Goal: Information Seeking & Learning: Learn about a topic

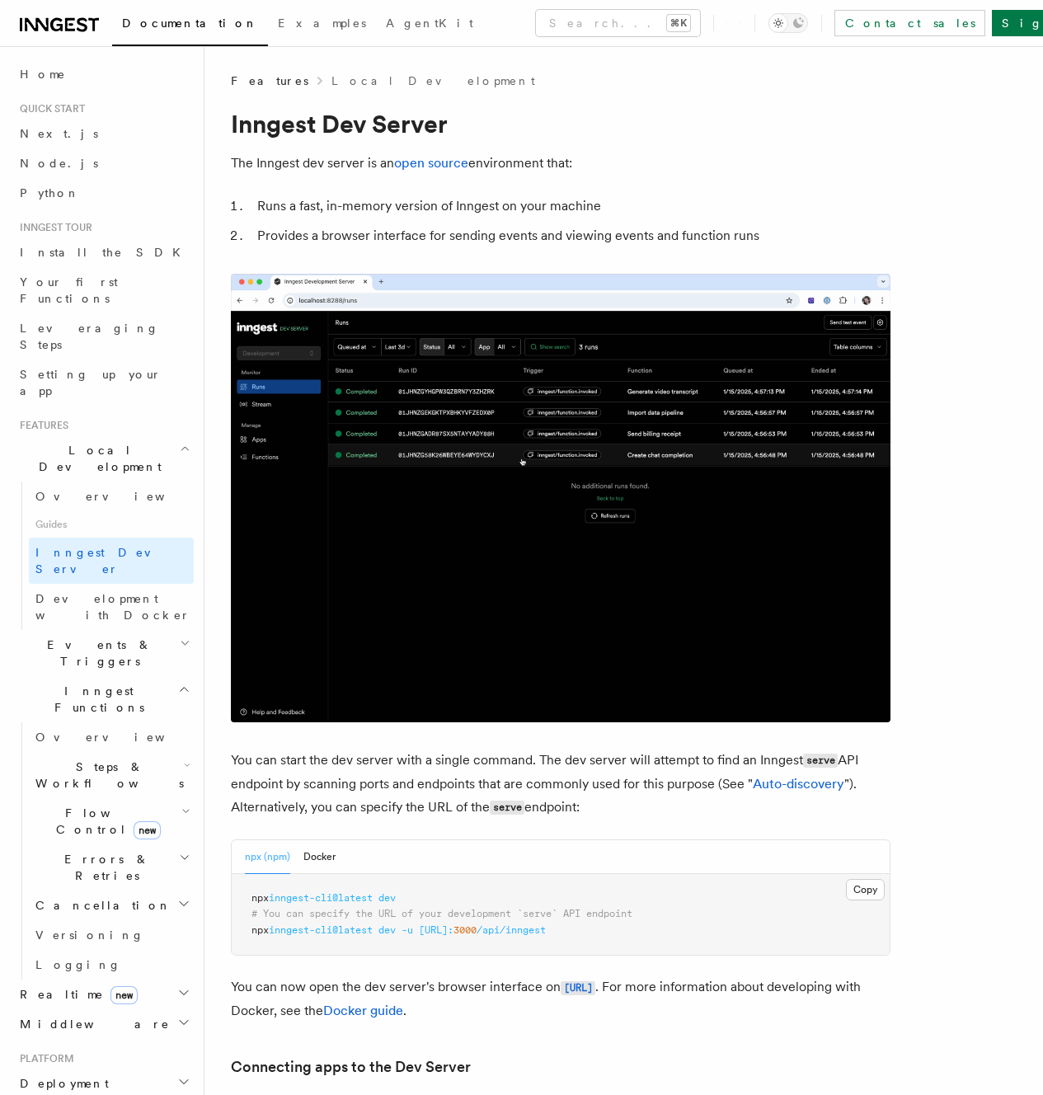
scroll to position [109, 0]
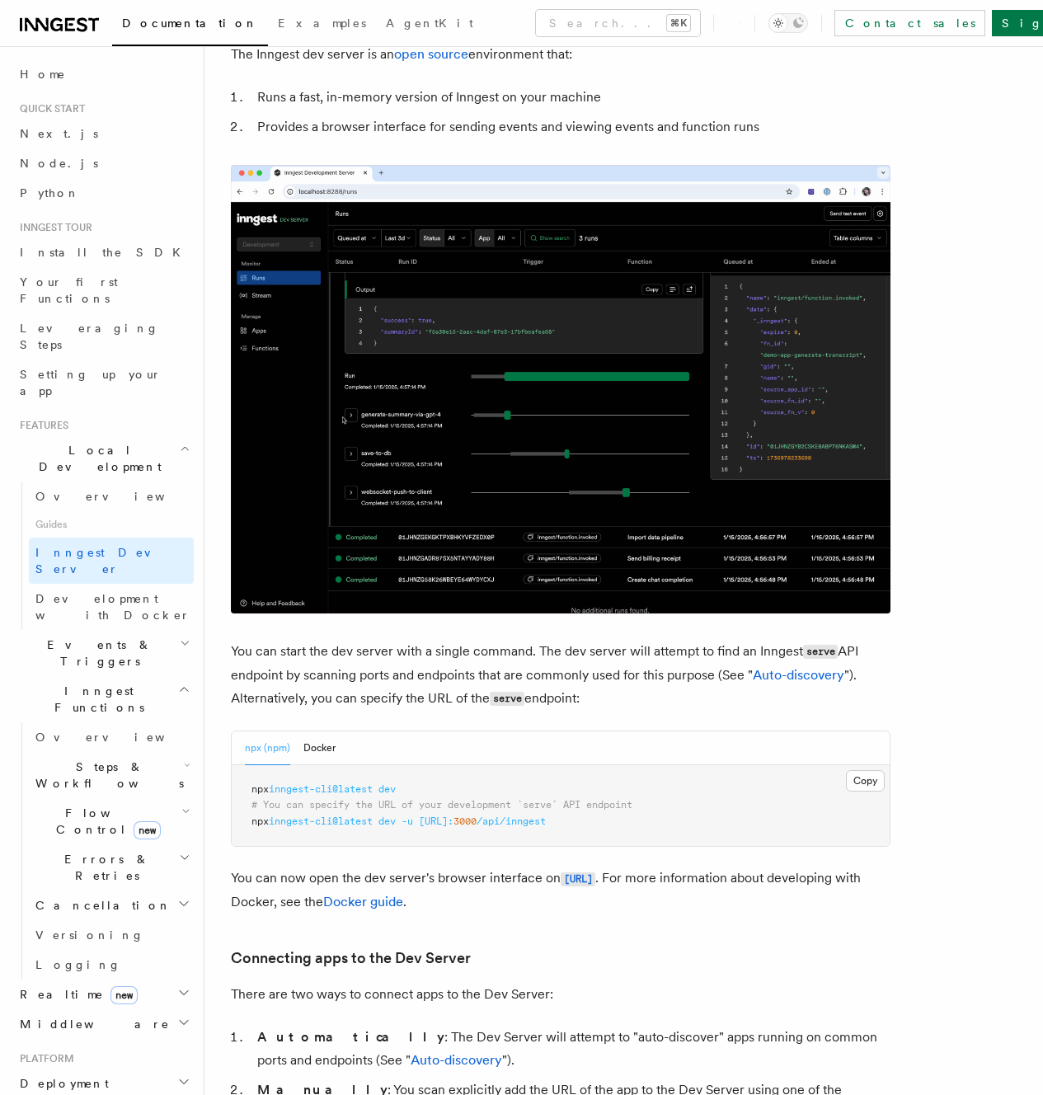
click at [430, 765] on pre "npx inngest-cli@latest dev # You can specify the URL of your development `serve…" at bounding box center [561, 806] width 658 height 82
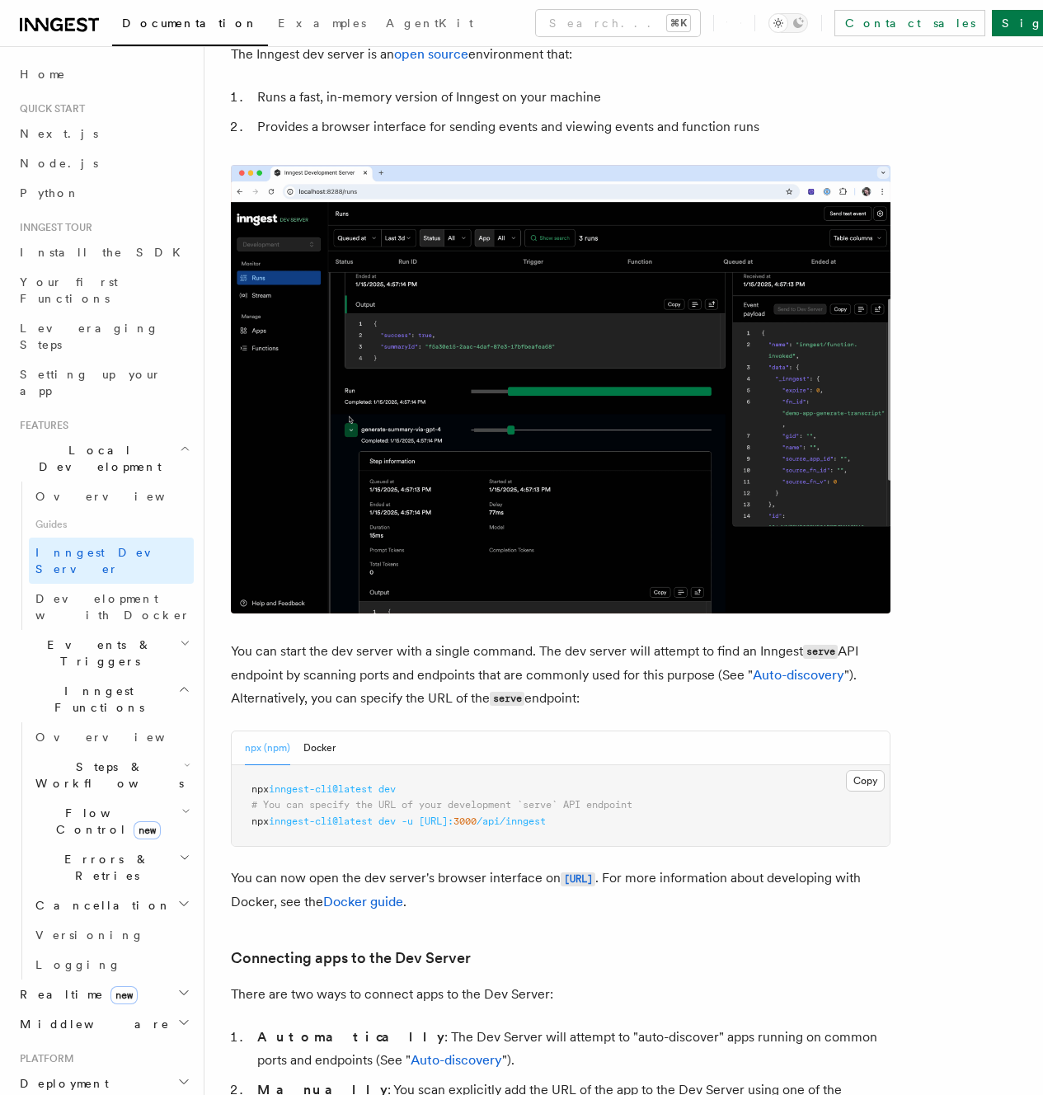
click at [430, 765] on pre "npx inngest-cli@latest dev # You can specify the URL of your development `serve…" at bounding box center [561, 806] width 658 height 82
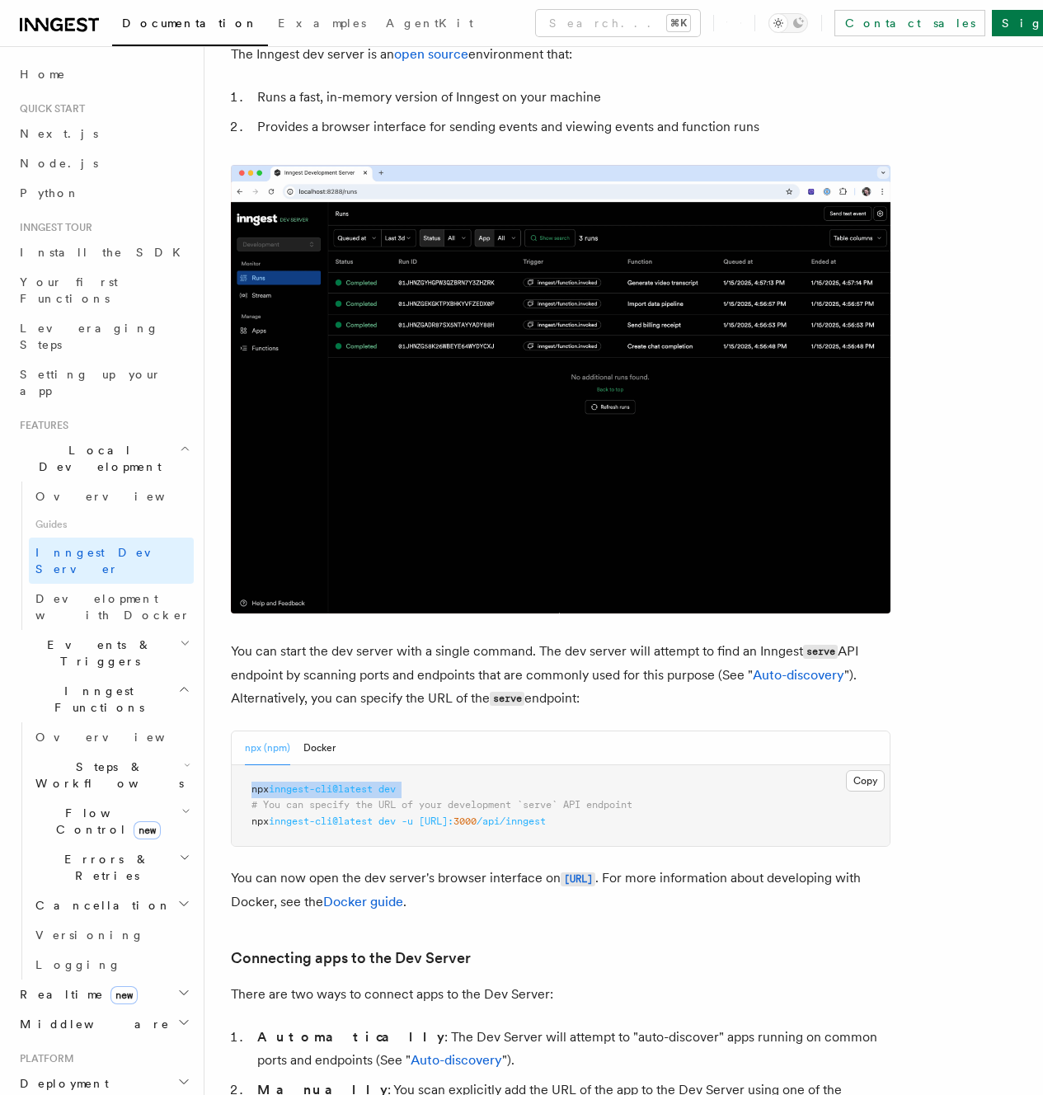
click at [430, 765] on pre "npx inngest-cli@latest dev # You can specify the URL of your development `serve…" at bounding box center [561, 806] width 658 height 82
copy span "npx inngest-cli@latest dev"
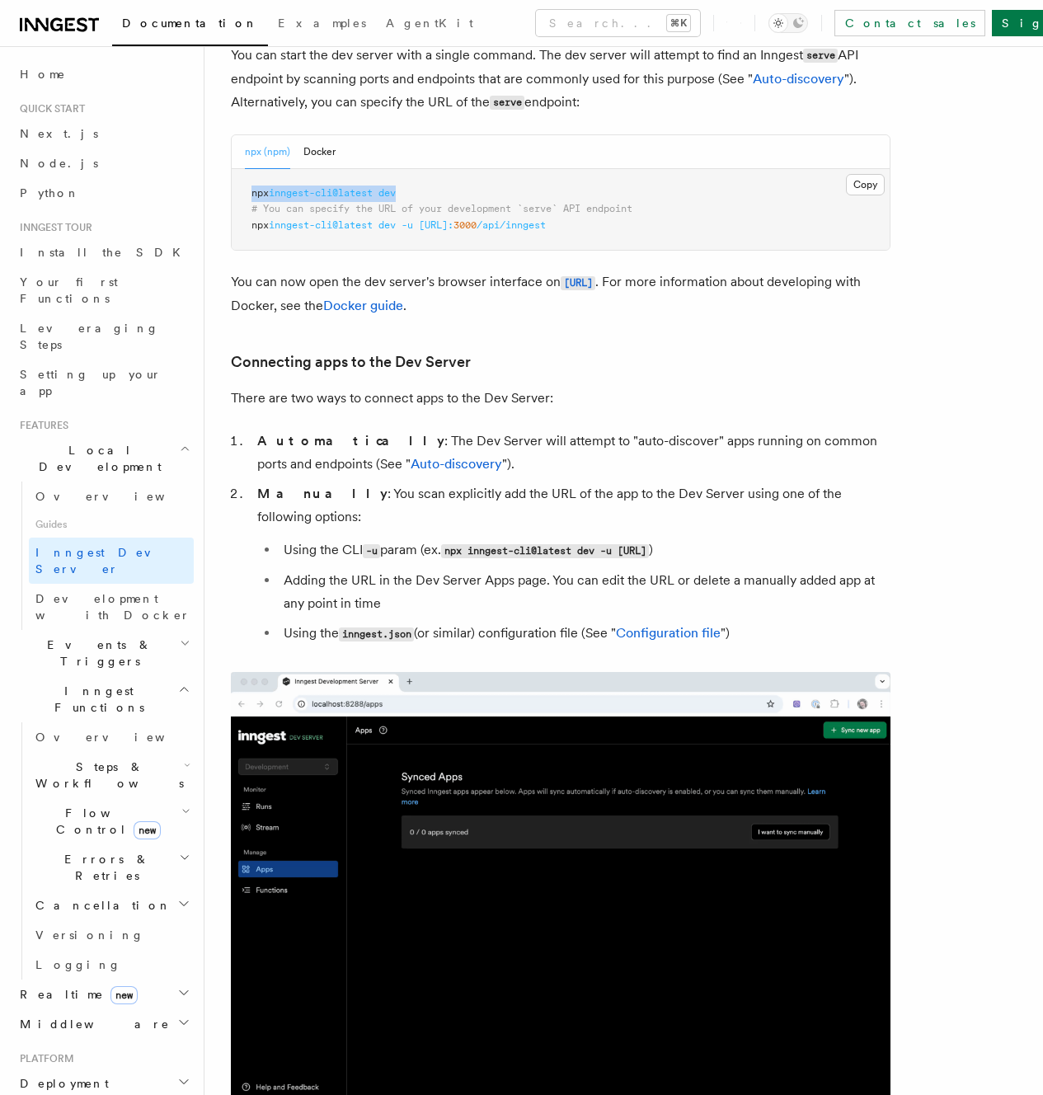
scroll to position [297, 0]
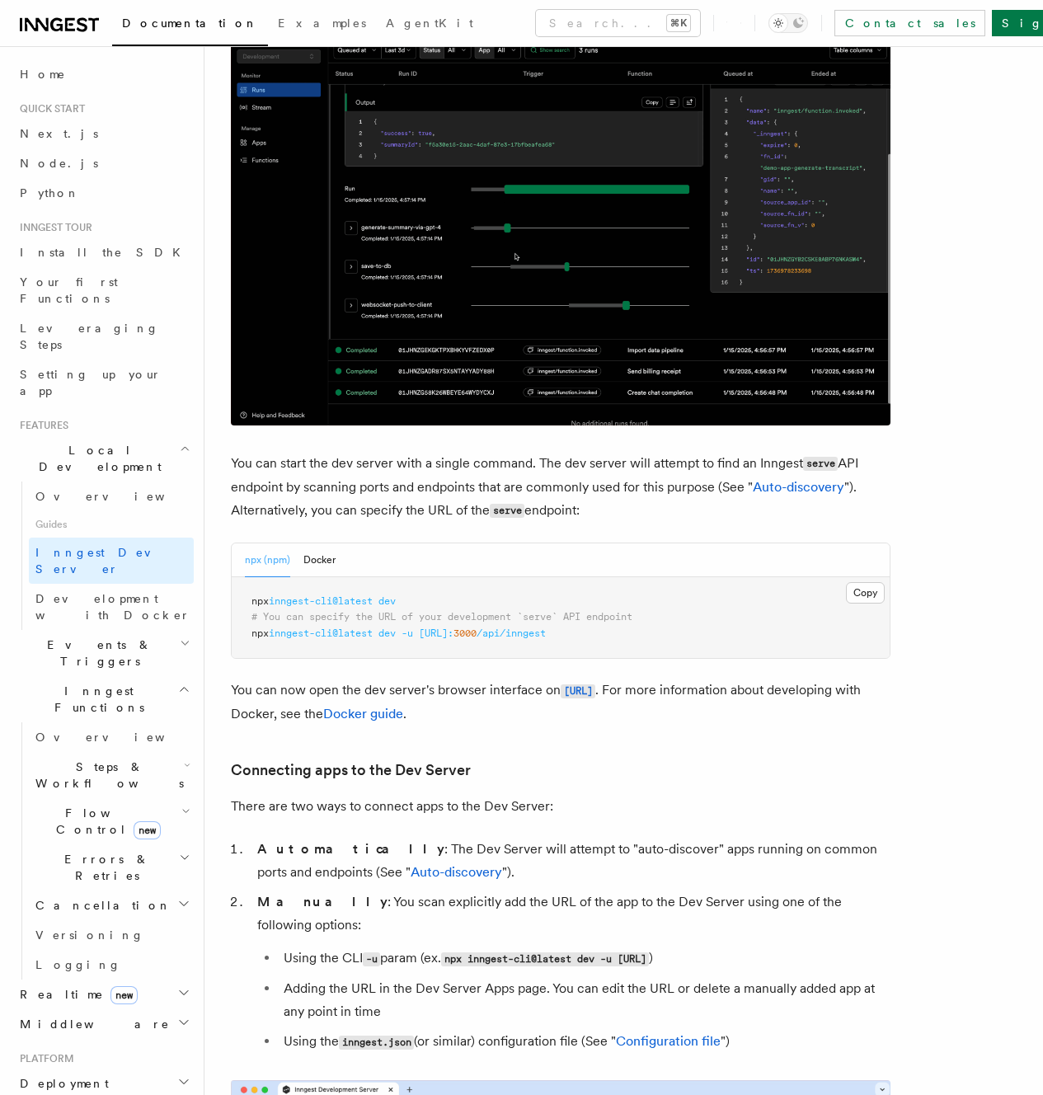
click at [359, 679] on p "You can now open the dev server's browser interface on [URL] . For more informa…" at bounding box center [561, 702] width 660 height 47
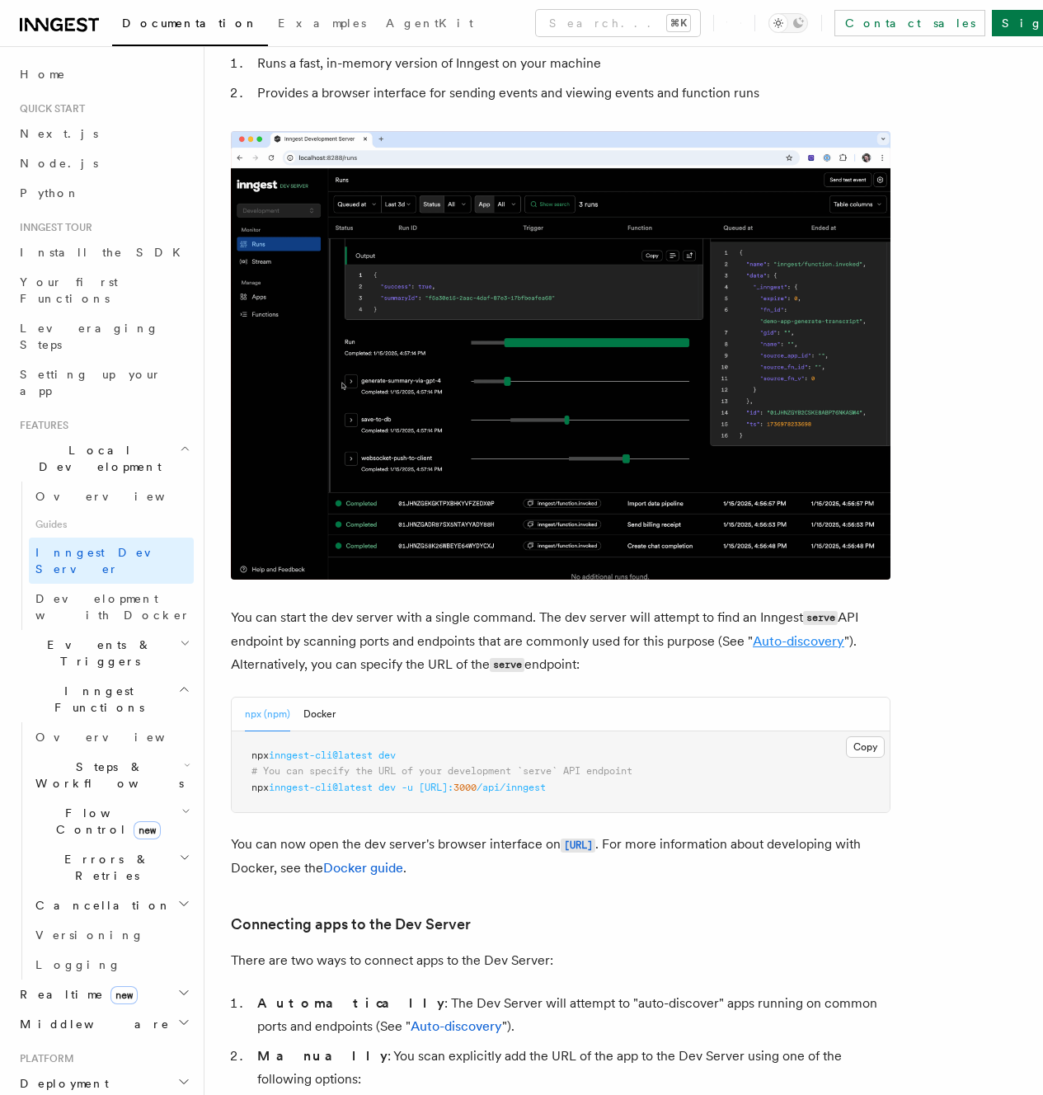
scroll to position [0, 0]
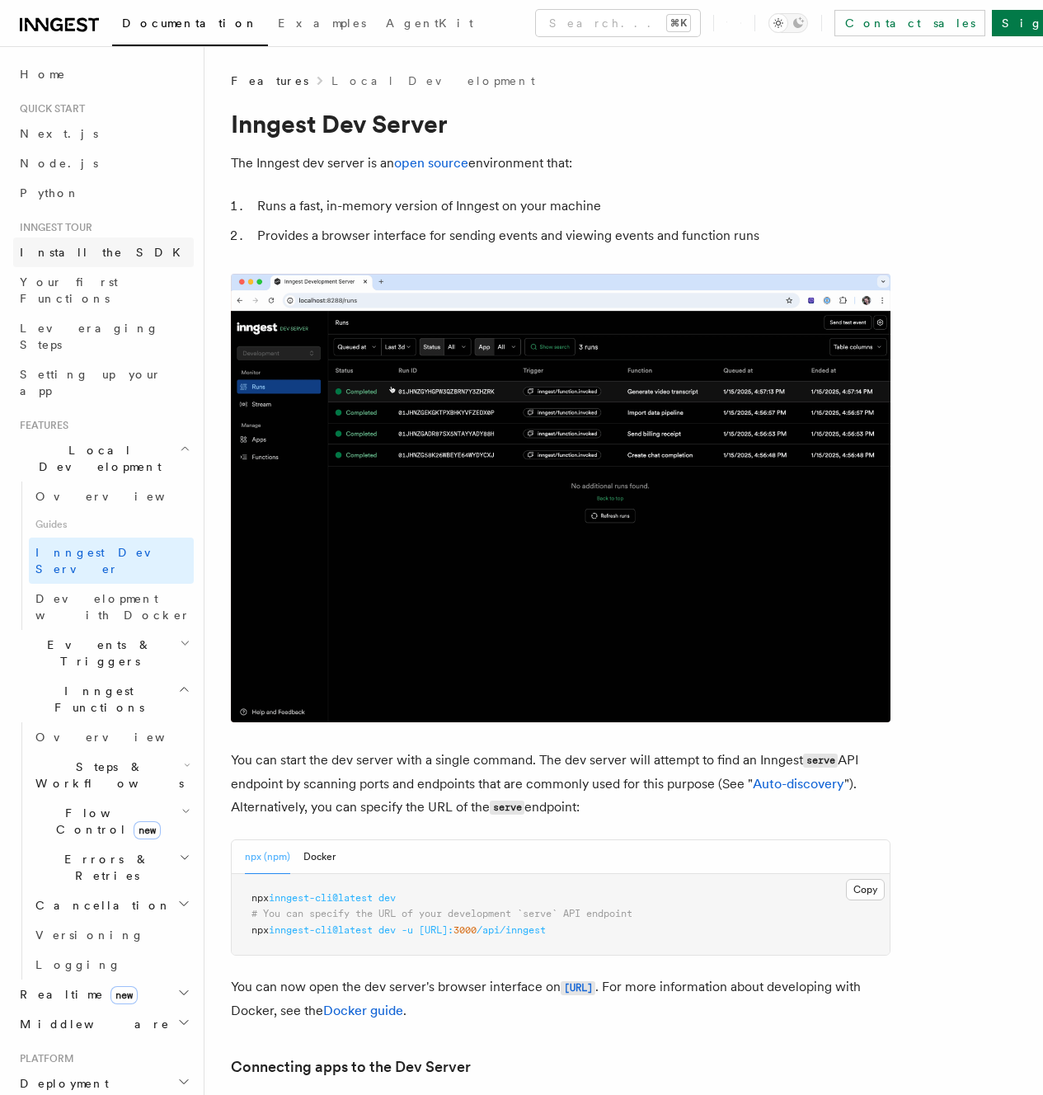
click at [73, 257] on span "Install the SDK" at bounding box center [105, 252] width 171 height 13
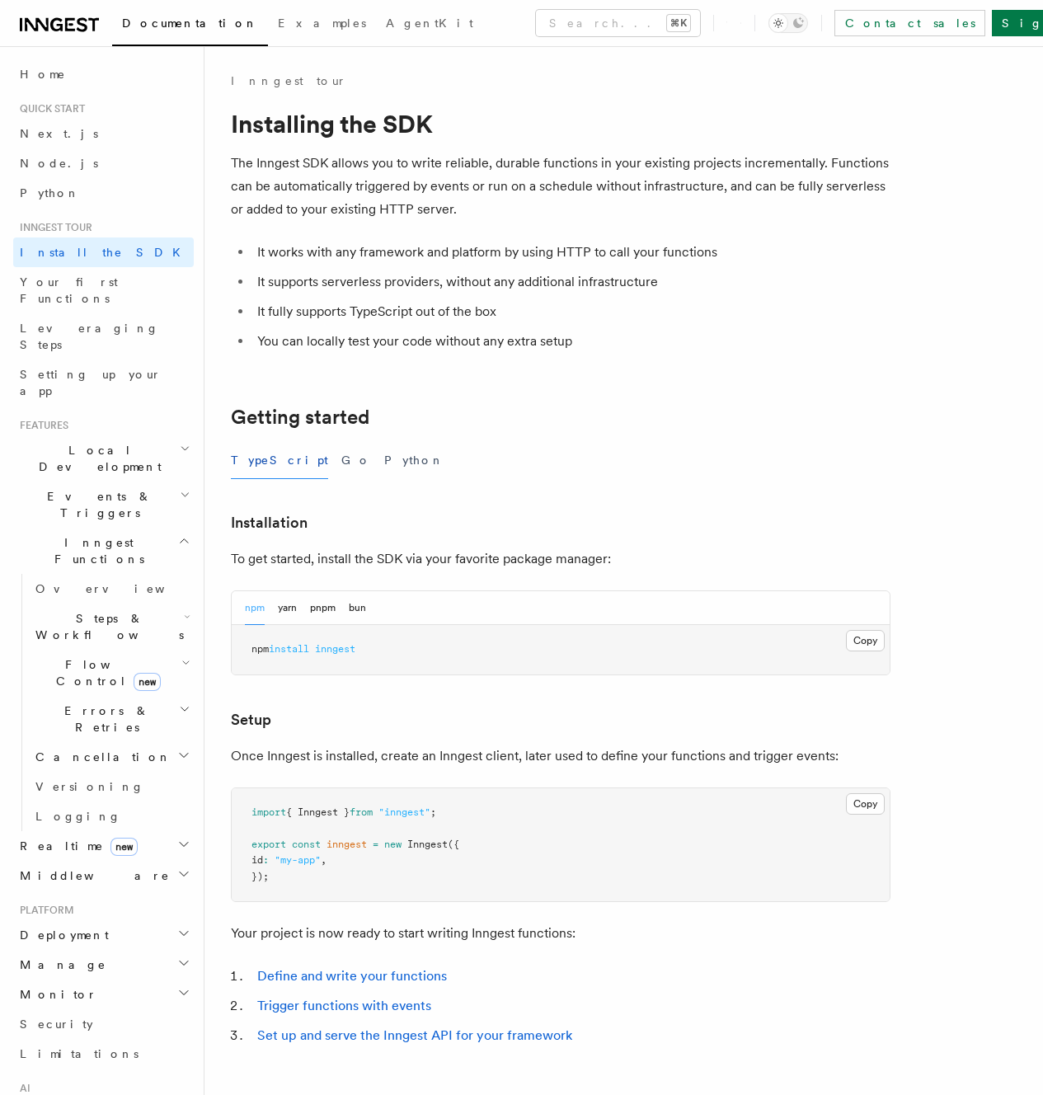
click at [309, 654] on span "install" at bounding box center [289, 649] width 40 height 12
copy div "npm yarn pnpm bun Copy Copied"
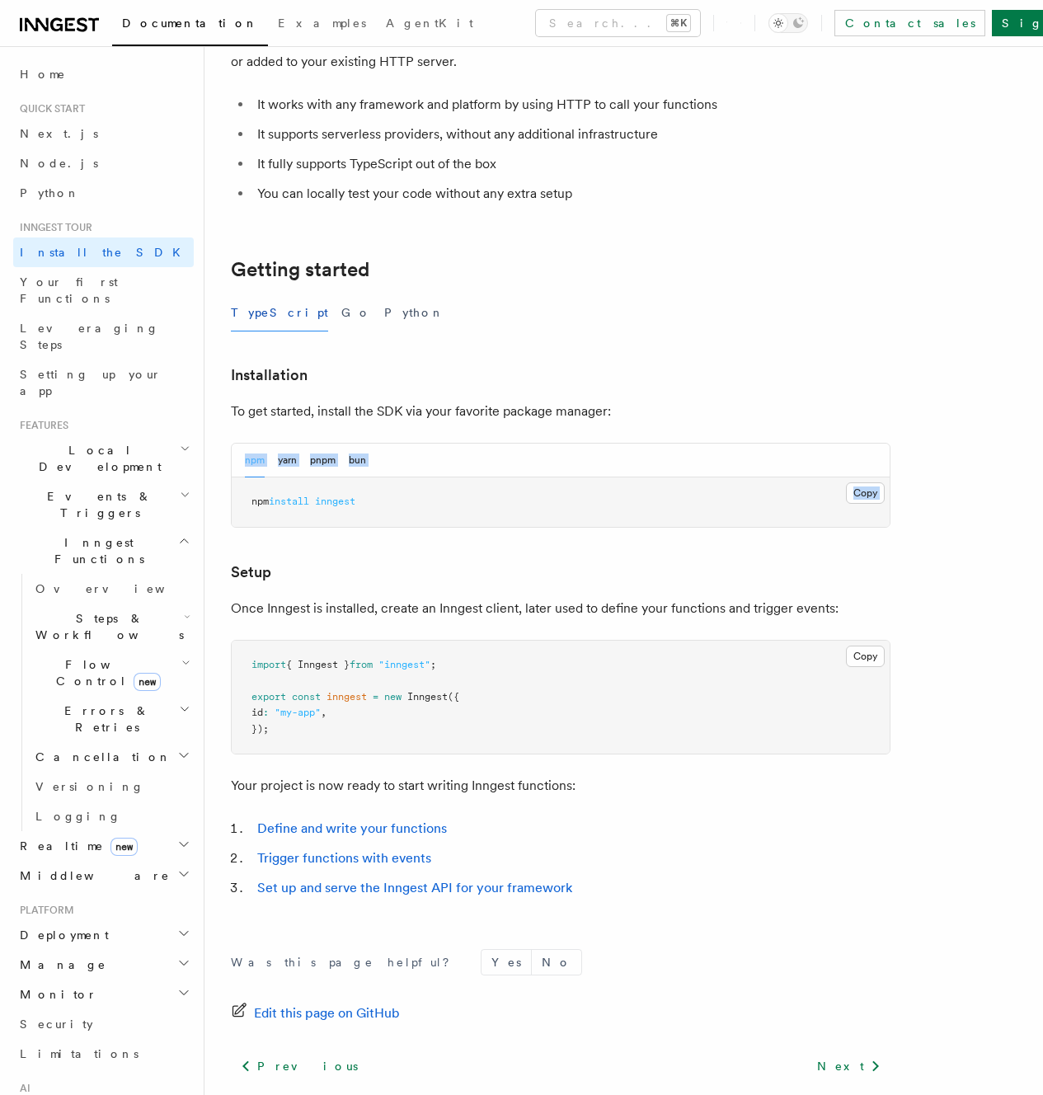
scroll to position [138, 0]
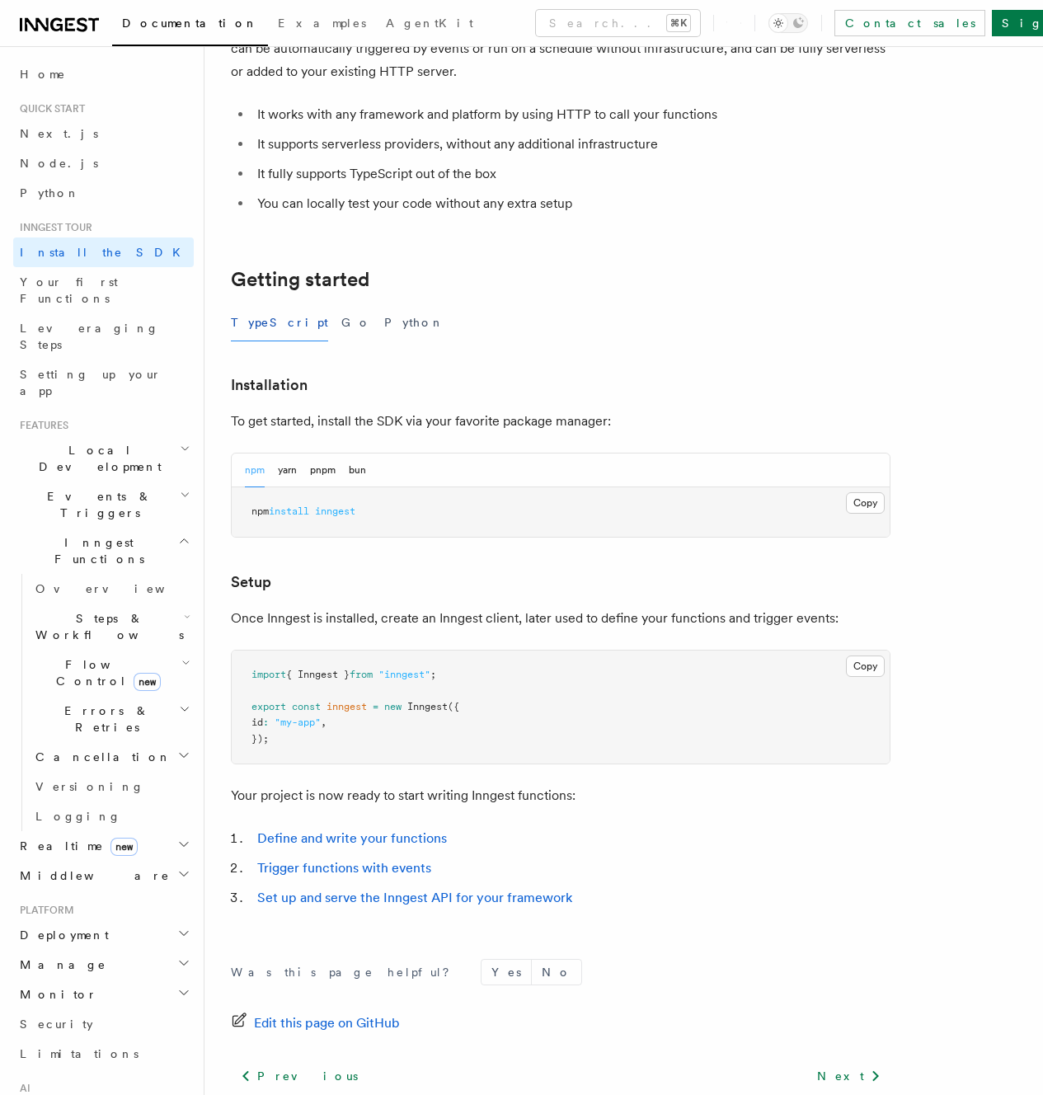
click at [515, 850] on li "Define and write your functions" at bounding box center [571, 838] width 638 height 23
click at [416, 846] on link "Define and write your functions" at bounding box center [352, 838] width 190 height 16
click at [430, 158] on ul "It works with any framework and platform by using HTTP to call your functions I…" at bounding box center [561, 159] width 660 height 112
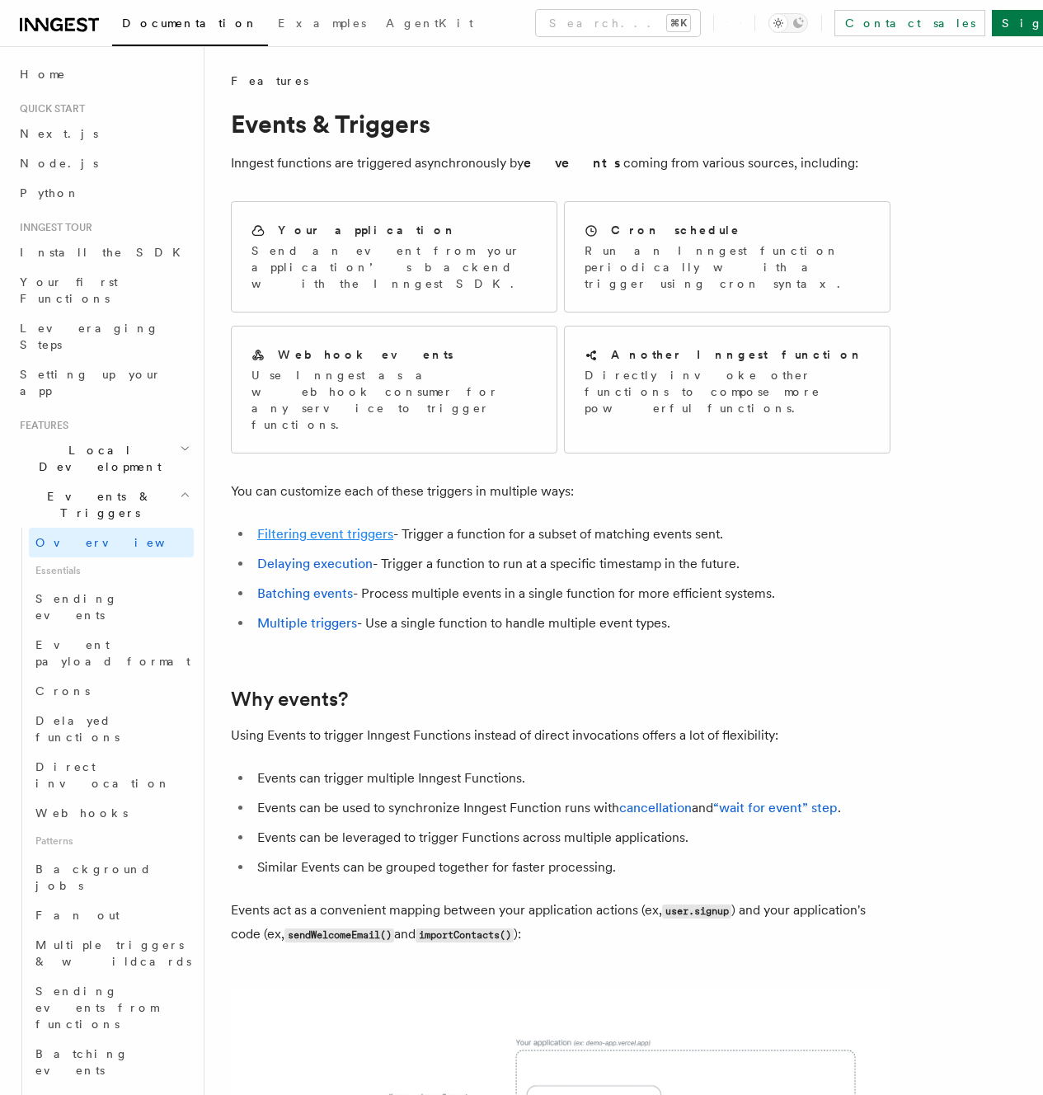
click at [374, 526] on link "Filtering event triggers" at bounding box center [325, 534] width 136 height 16
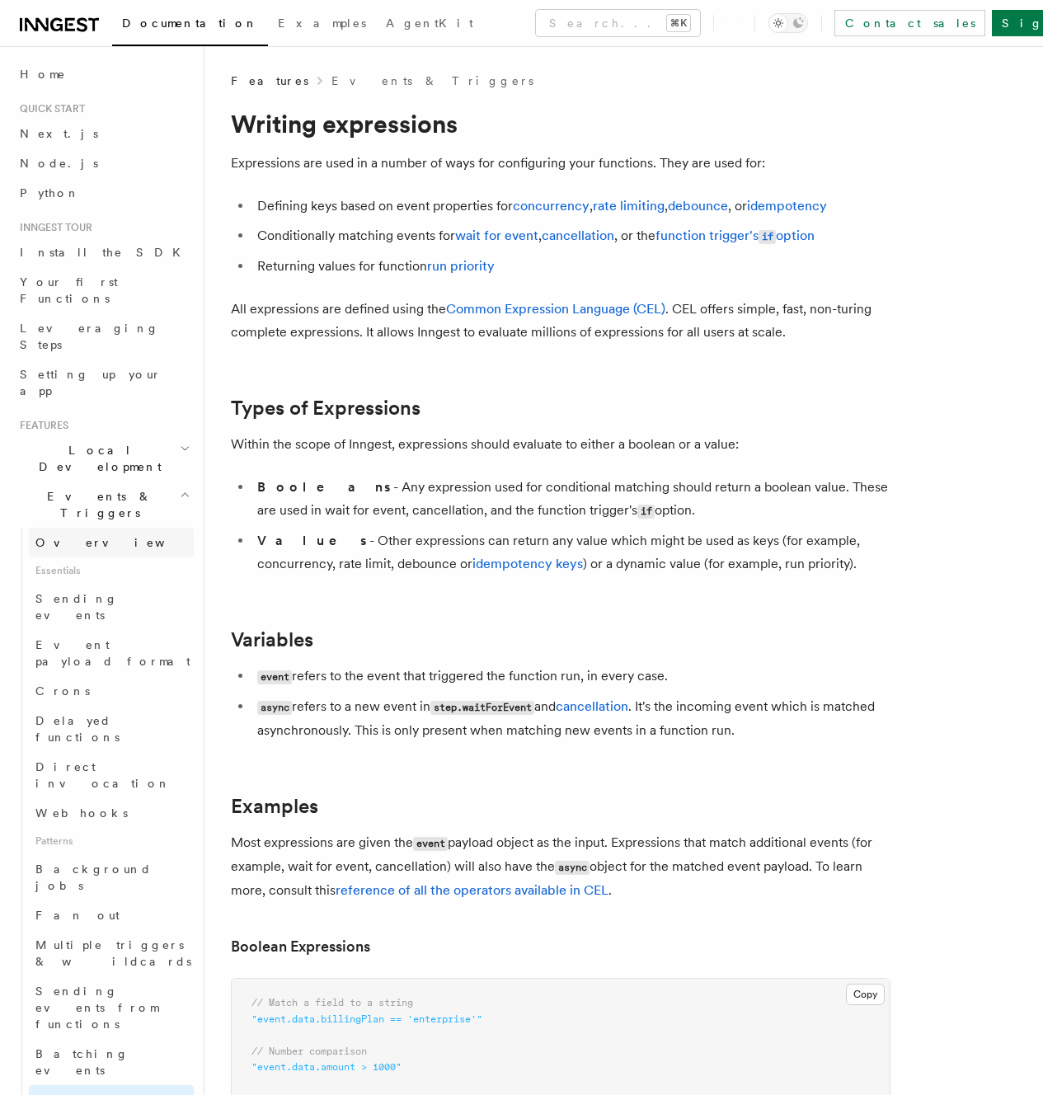
click at [117, 528] on link "Overview" at bounding box center [111, 543] width 165 height 30
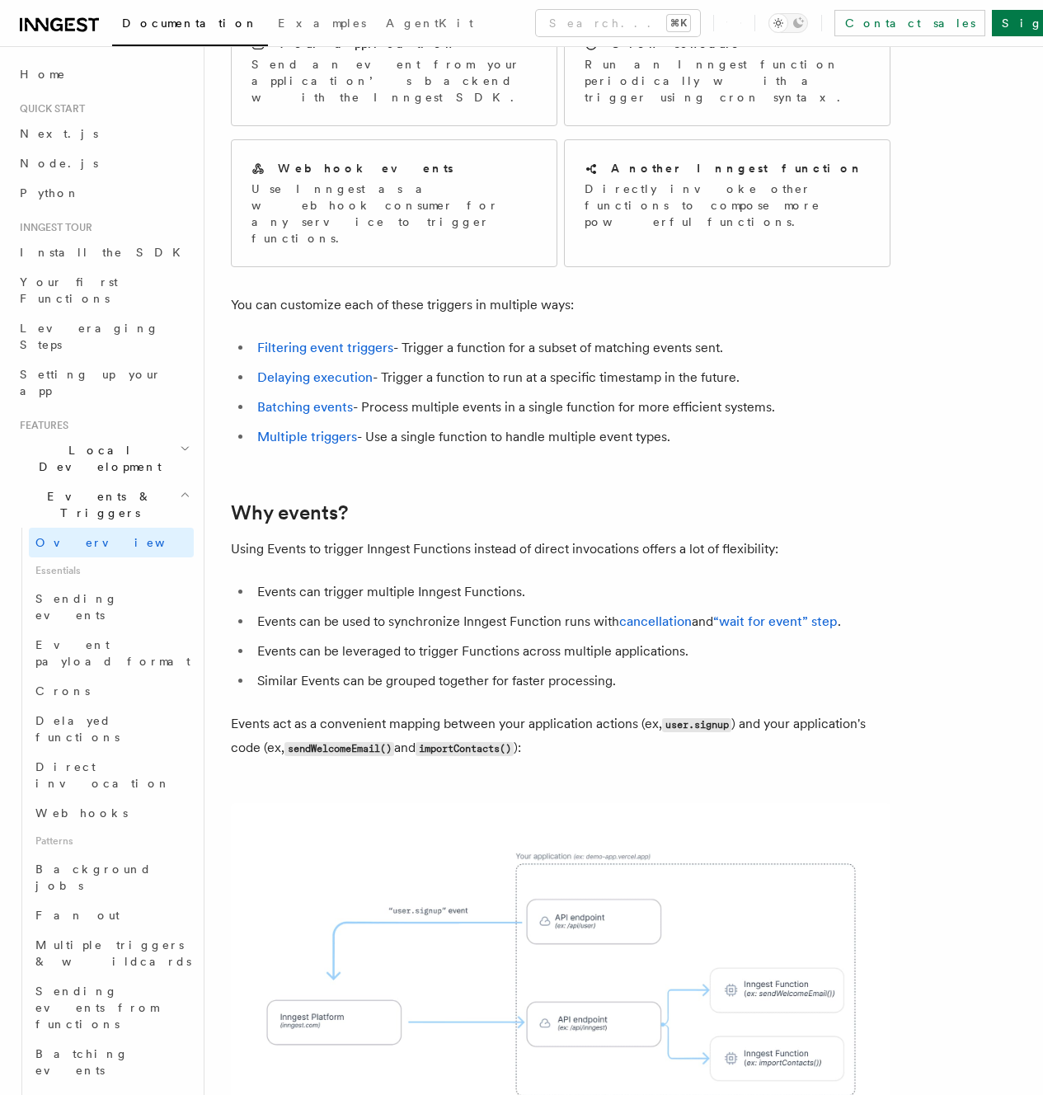
scroll to position [690, 0]
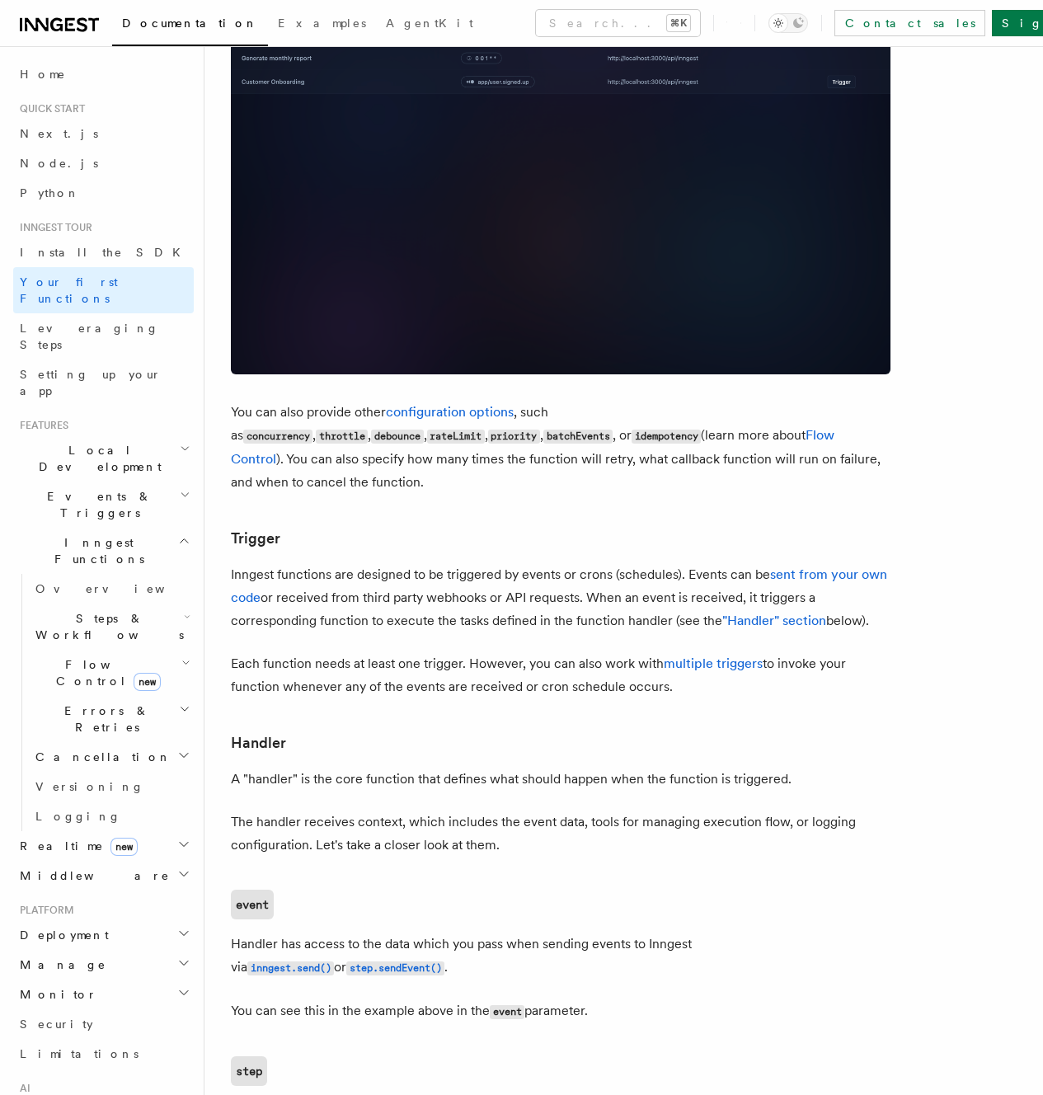
scroll to position [656, 0]
